Goal: Find specific page/section: Find specific page/section

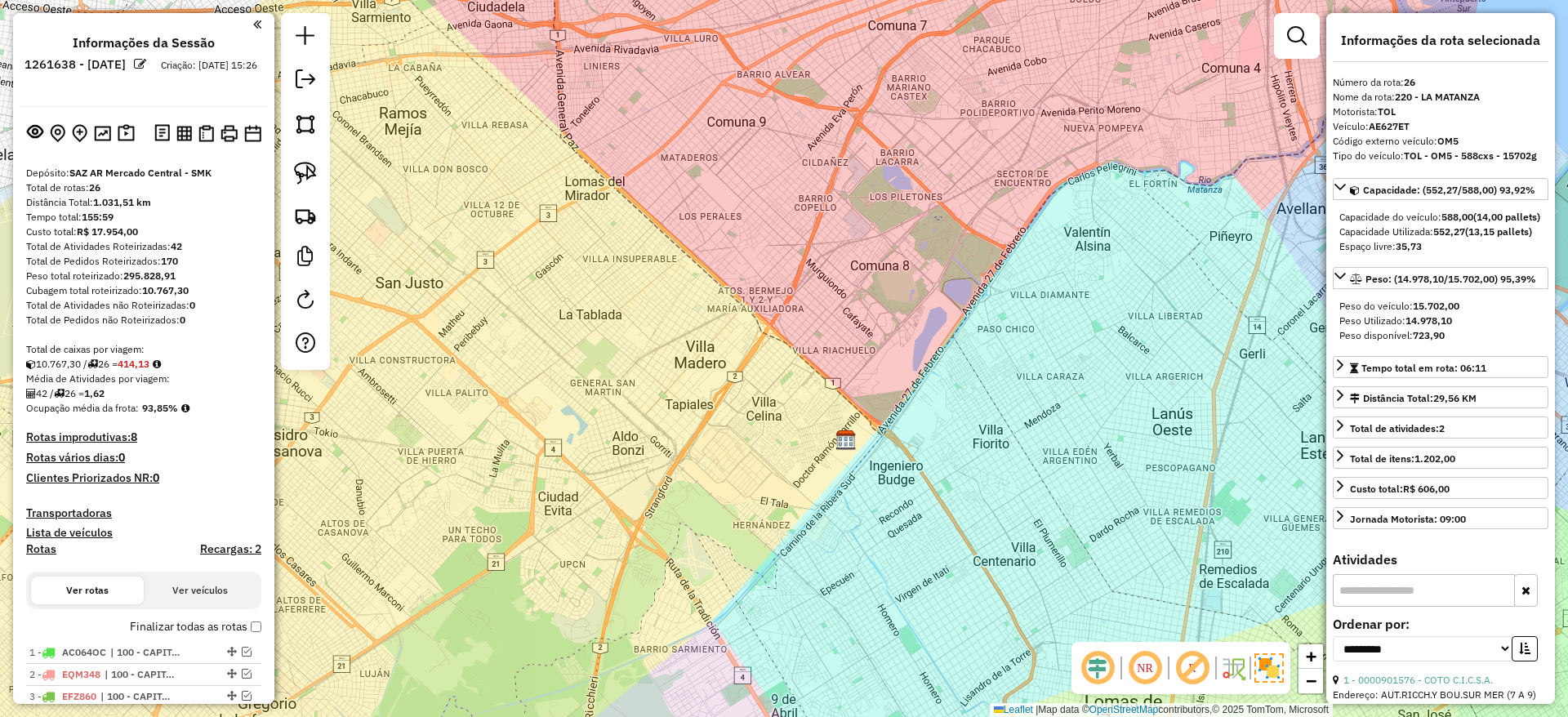
select select "**********"
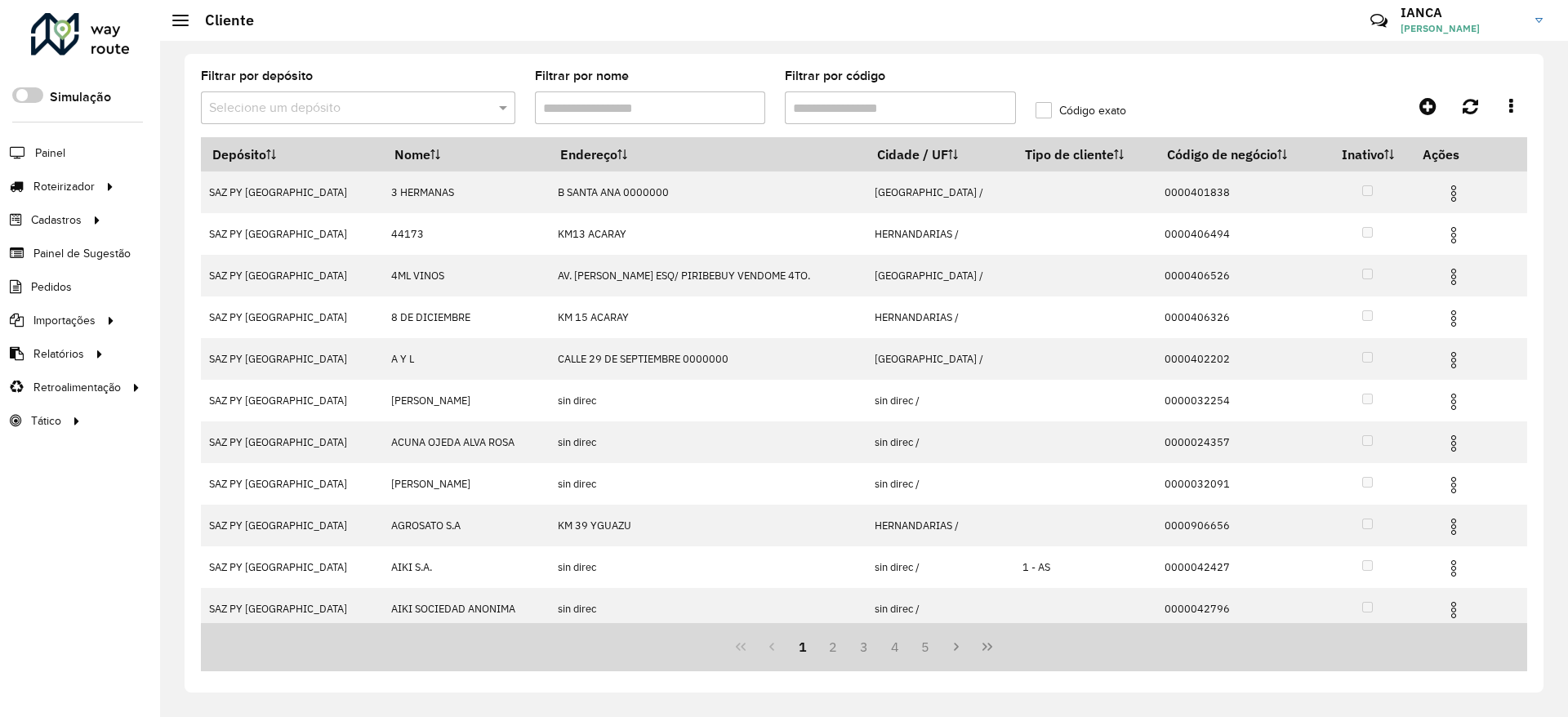
click at [836, 107] on input "Filtrar por código" at bounding box center [900, 108] width 231 height 33
paste input "******"
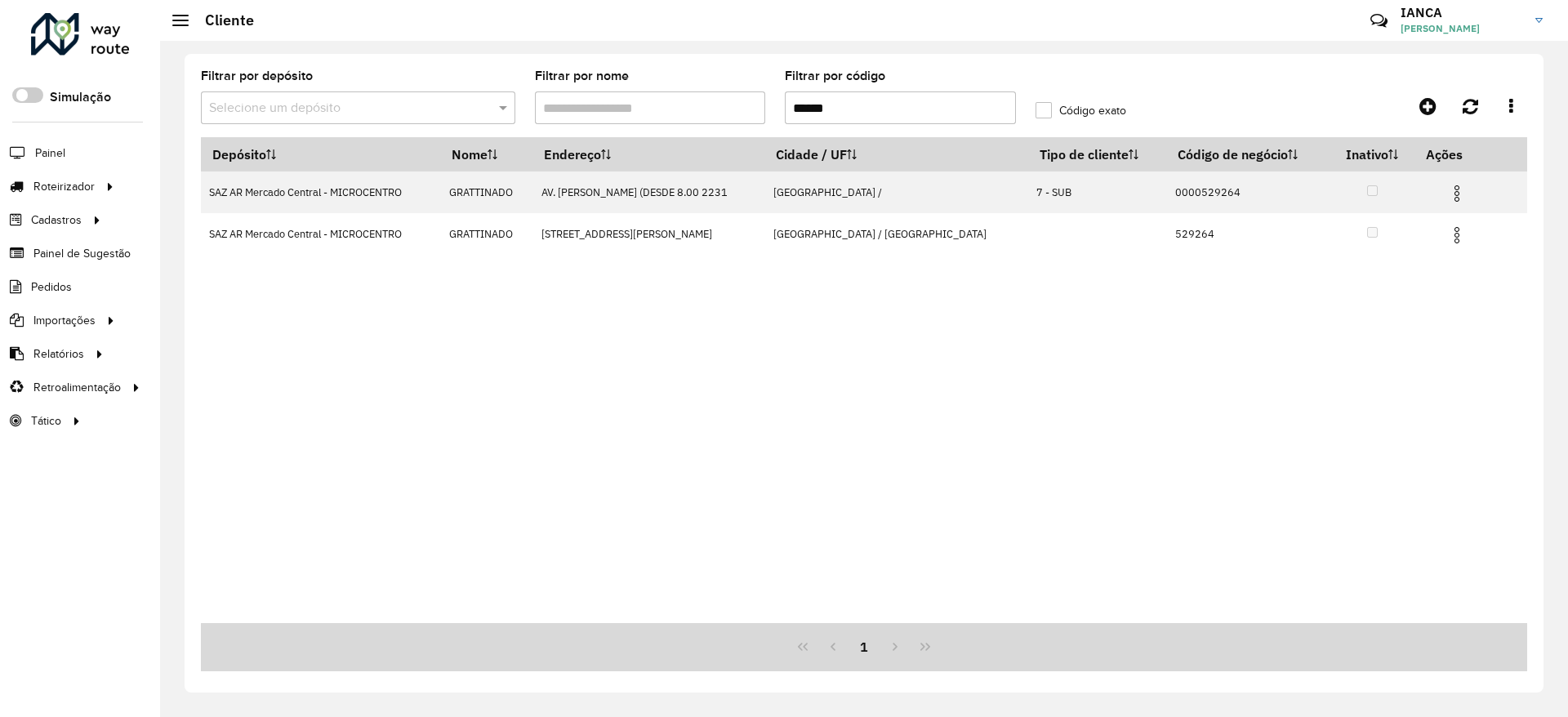
type input "******"
